Goal: Information Seeking & Learning: Learn about a topic

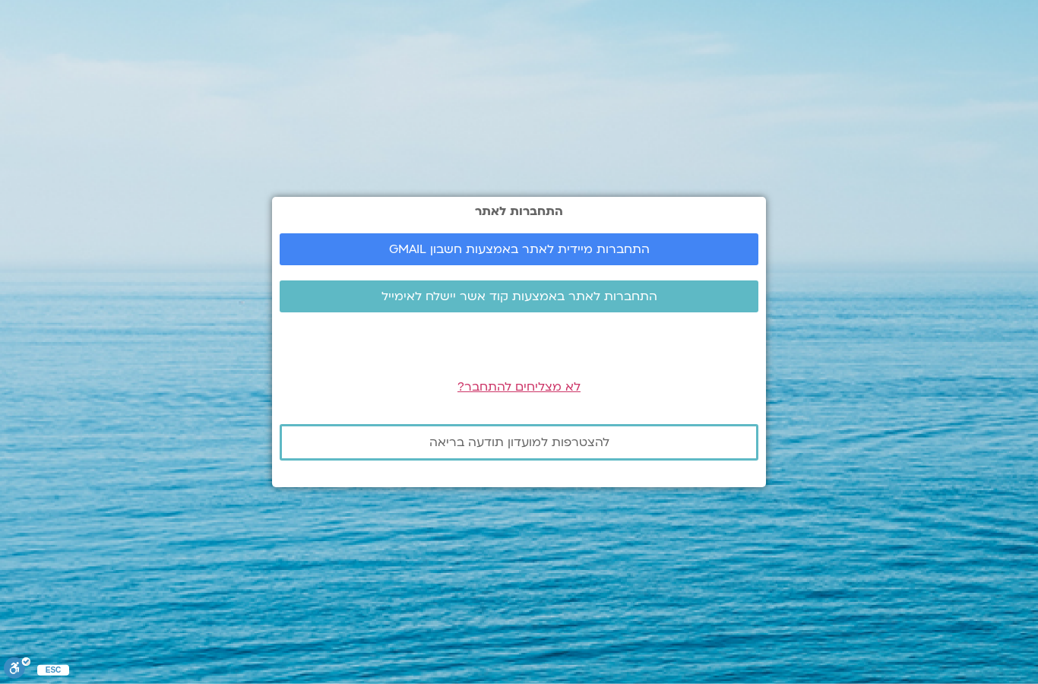
click at [412, 256] on span "התחברות מיידית לאתר באמצעות חשבון GMAIL" at bounding box center [519, 249] width 261 height 14
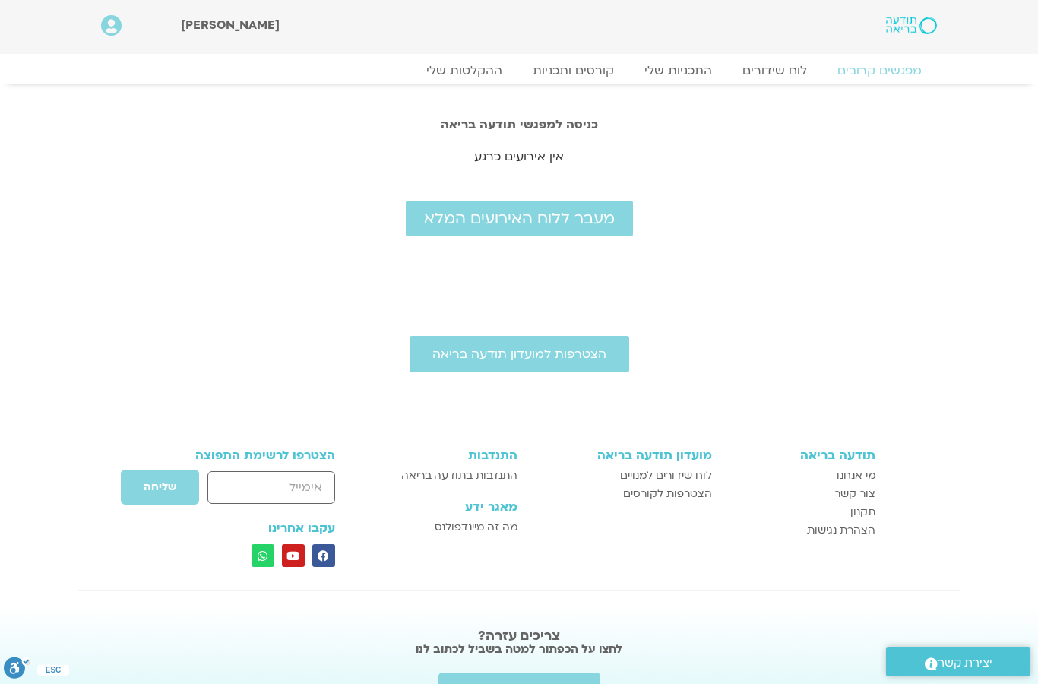
click at [665, 72] on link "התכניות שלי" at bounding box center [678, 70] width 98 height 15
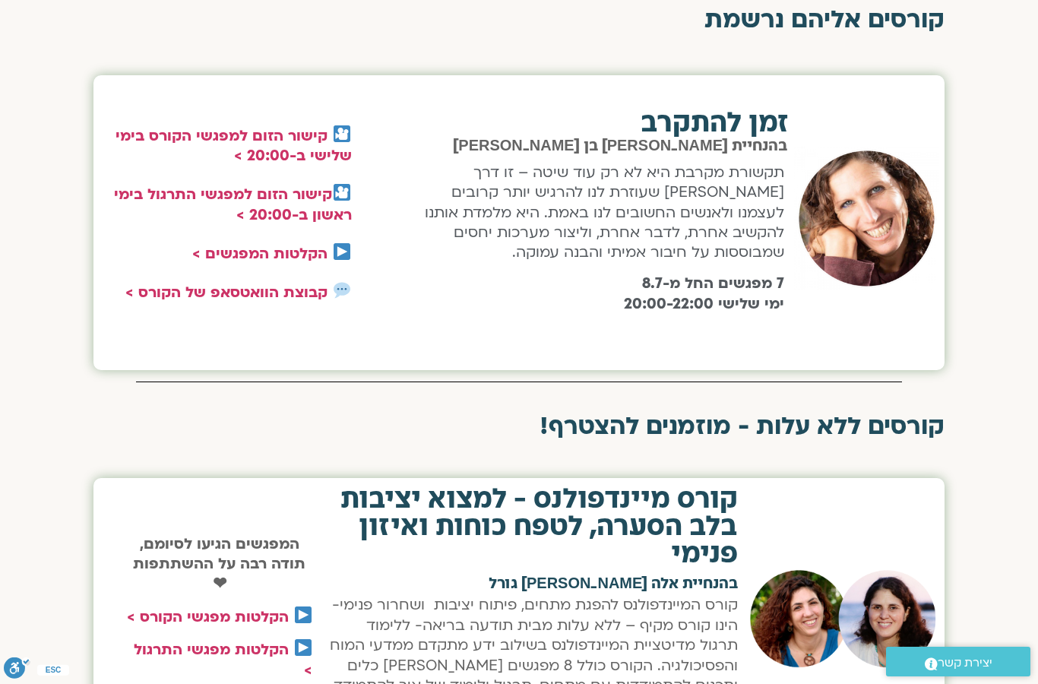
scroll to position [539, 0]
click at [289, 254] on link "הקלטות המפגשים >" at bounding box center [259, 255] width 135 height 20
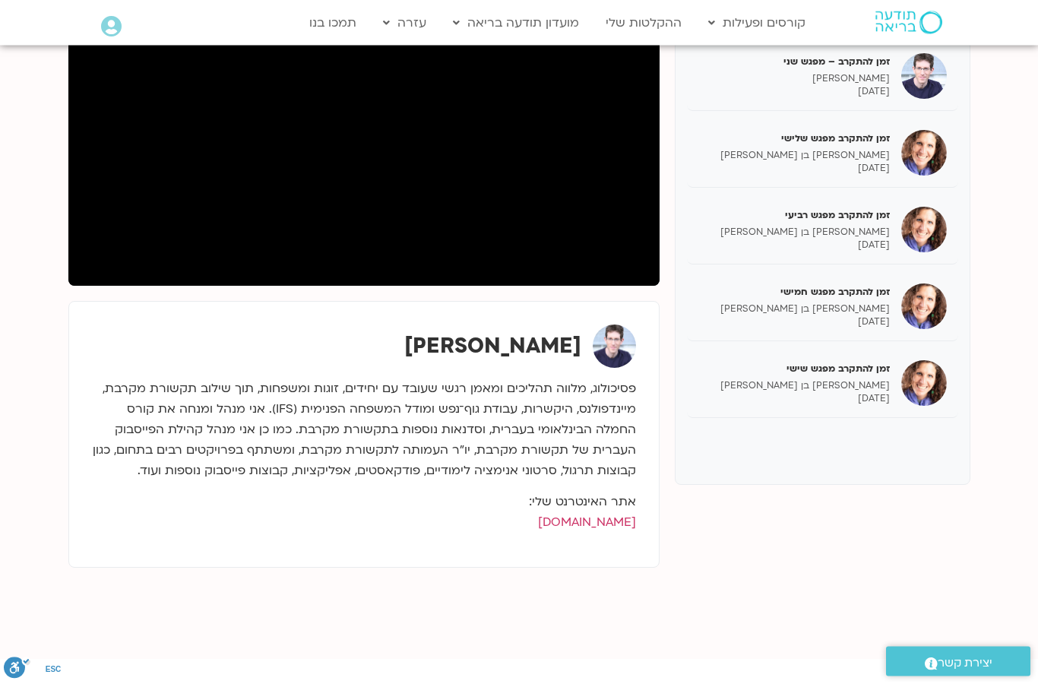
scroll to position [290, 0]
click at [858, 384] on p "[PERSON_NAME] בן [PERSON_NAME]" at bounding box center [793, 385] width 191 height 13
